Goal: Transaction & Acquisition: Purchase product/service

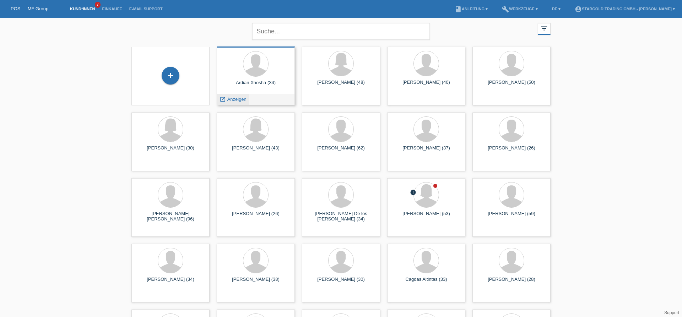
click at [242, 99] on span "Anzeigen" at bounding box center [236, 99] width 19 height 5
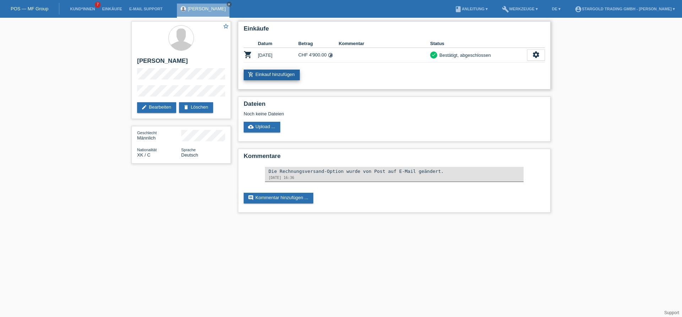
click at [285, 78] on link "add_shopping_cart Einkauf hinzufügen" at bounding box center [272, 75] width 56 height 11
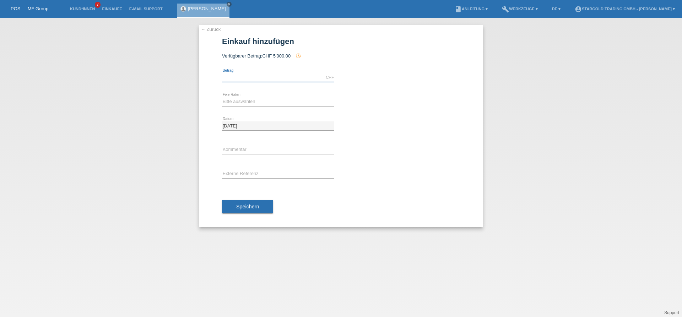
click at [270, 79] on input "text" at bounding box center [278, 77] width 112 height 9
type input "10000.00"
click at [222, 97] on select "Bitte auswählen 6 Raten 12 Raten 18 Raten 24 Raten 36 Raten 48 Raten" at bounding box center [278, 101] width 112 height 9
select select "496"
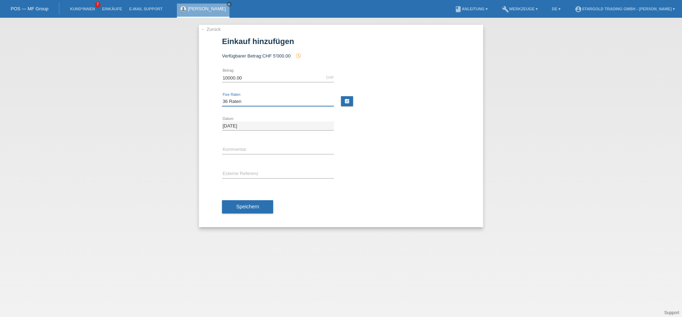
click option "36 Raten" at bounding box center [0, 0] width 0 height 0
click at [260, 205] on button "Speichern" at bounding box center [247, 207] width 51 height 14
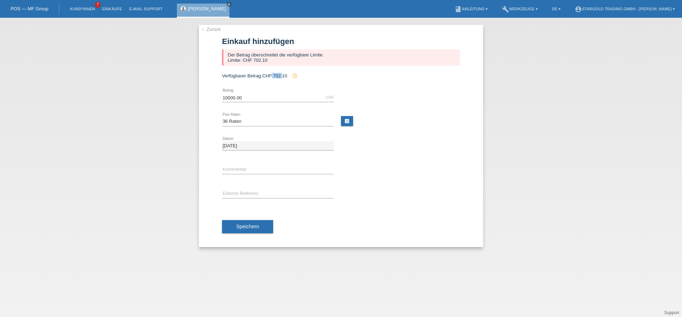
drag, startPoint x: 283, startPoint y: 77, endPoint x: 273, endPoint y: 77, distance: 10.0
click at [273, 77] on span "CHF 702.10" at bounding box center [274, 75] width 25 height 5
